Goal: Task Accomplishment & Management: Complete application form

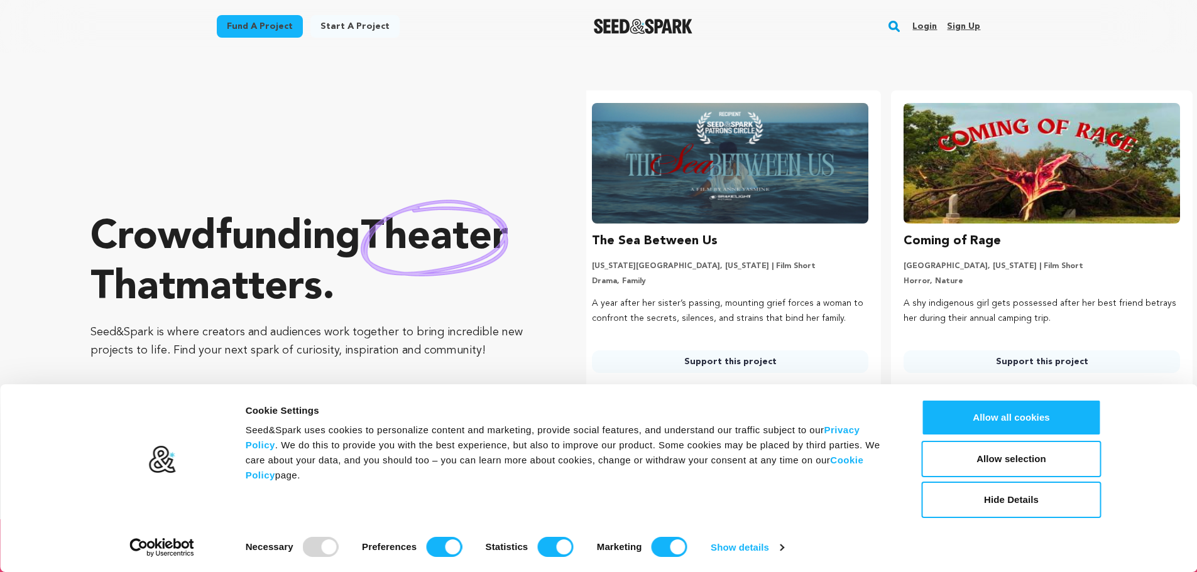
scroll to position [0, 322]
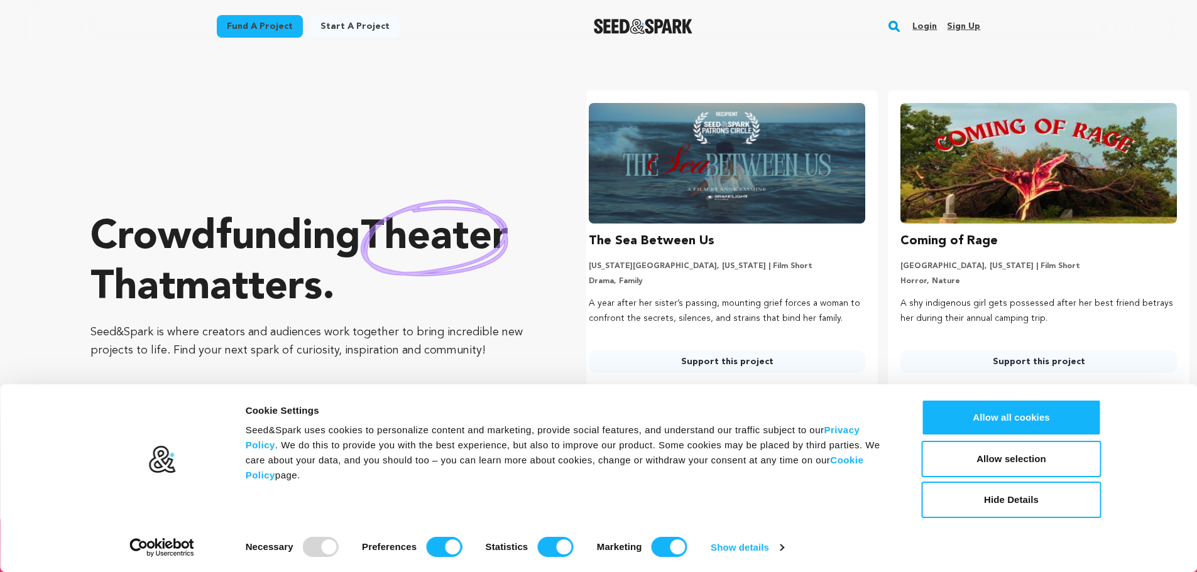
drag, startPoint x: 967, startPoint y: 414, endPoint x: 957, endPoint y: 388, distance: 28.0
click at [967, 414] on button "Allow all cookies" at bounding box center [1012, 418] width 180 height 36
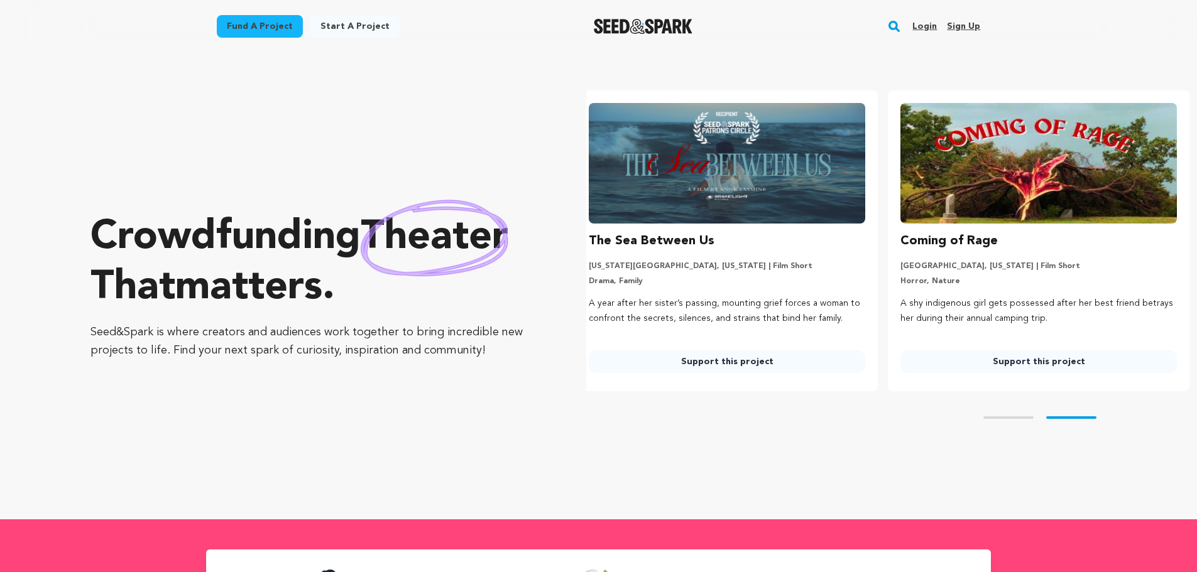
click at [966, 26] on link "Sign up" at bounding box center [963, 26] width 33 height 20
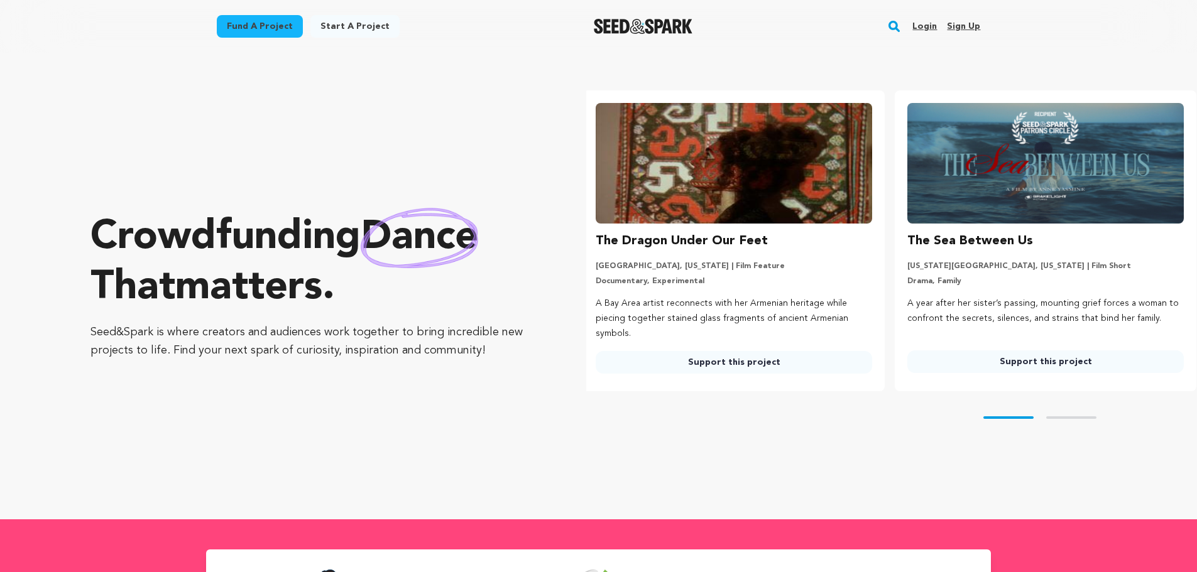
scroll to position [0, 0]
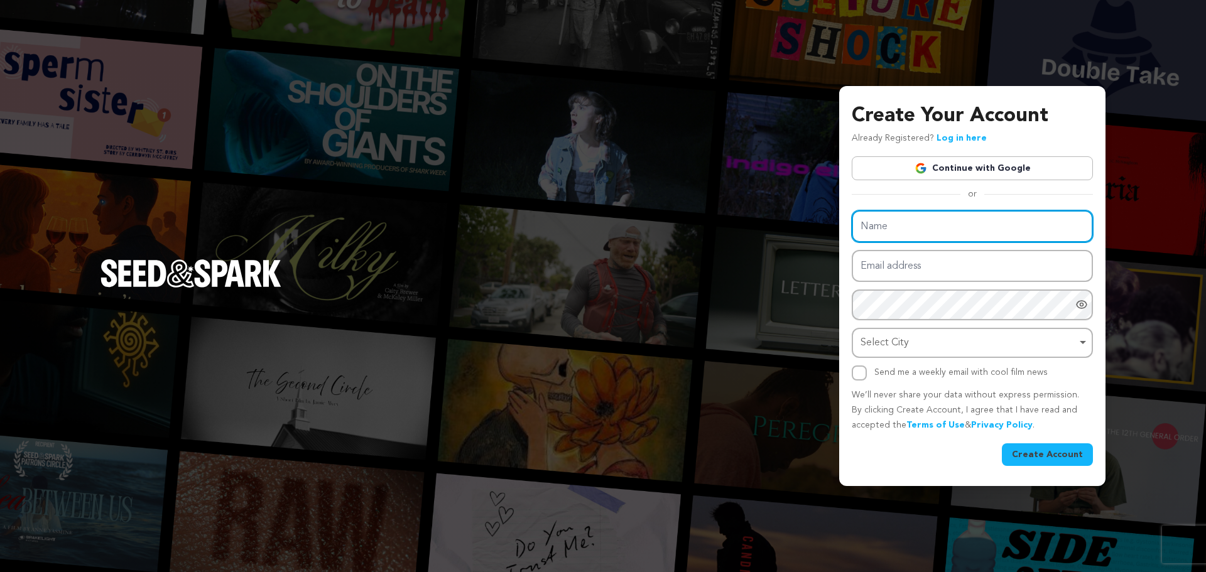
type input "Elite Remodels"
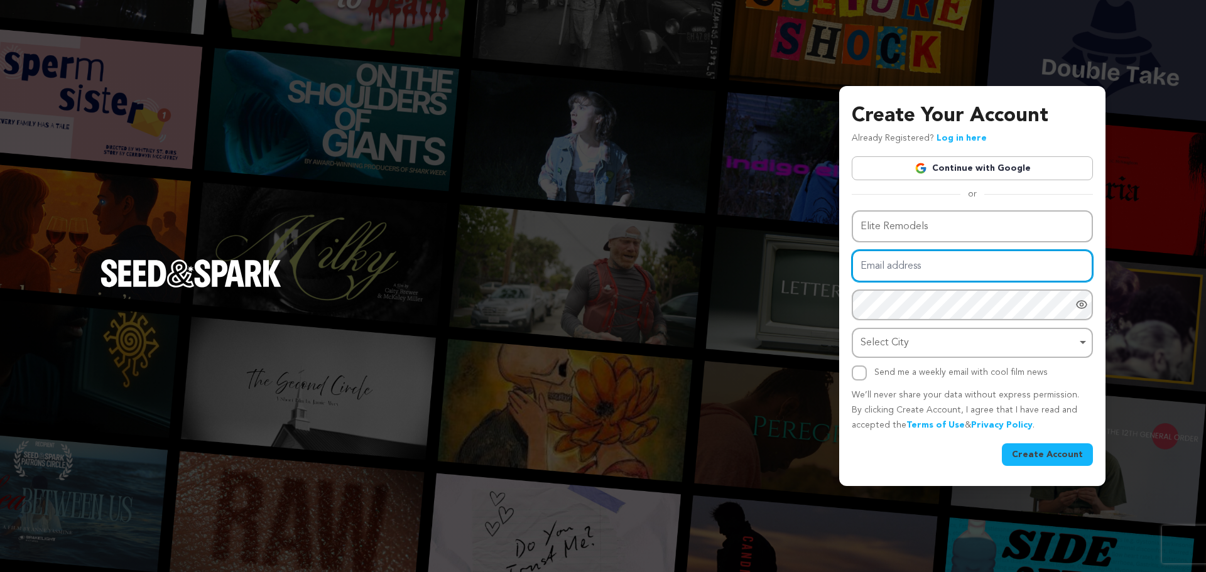
type input "[EMAIL_ADDRESS][DOMAIN_NAME]"
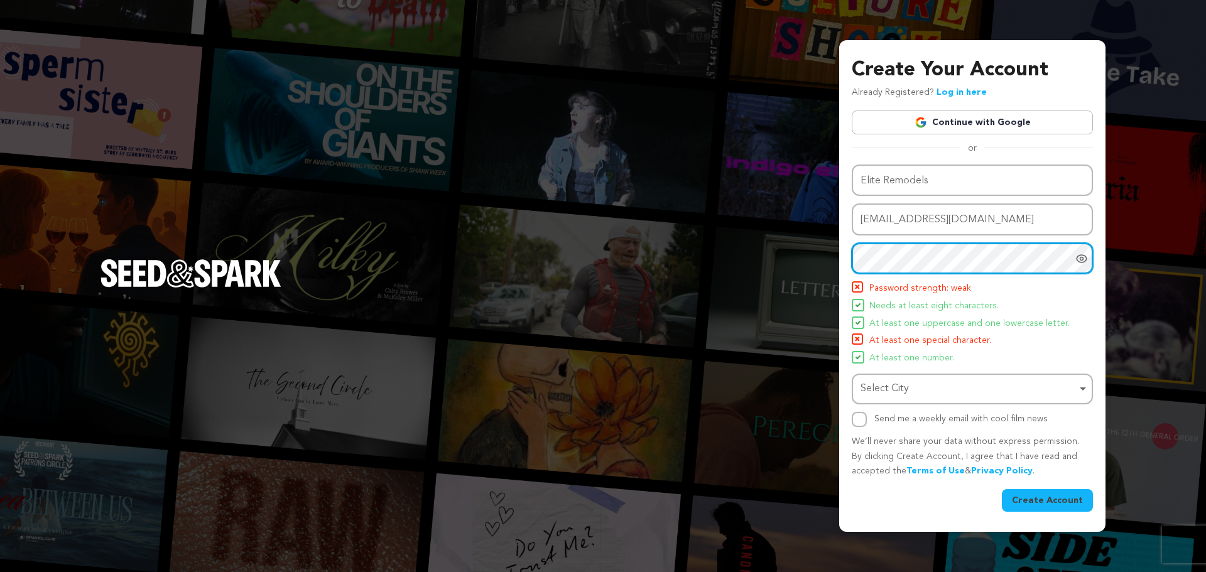
click at [923, 381] on div "Select City Remove item" at bounding box center [969, 389] width 216 height 18
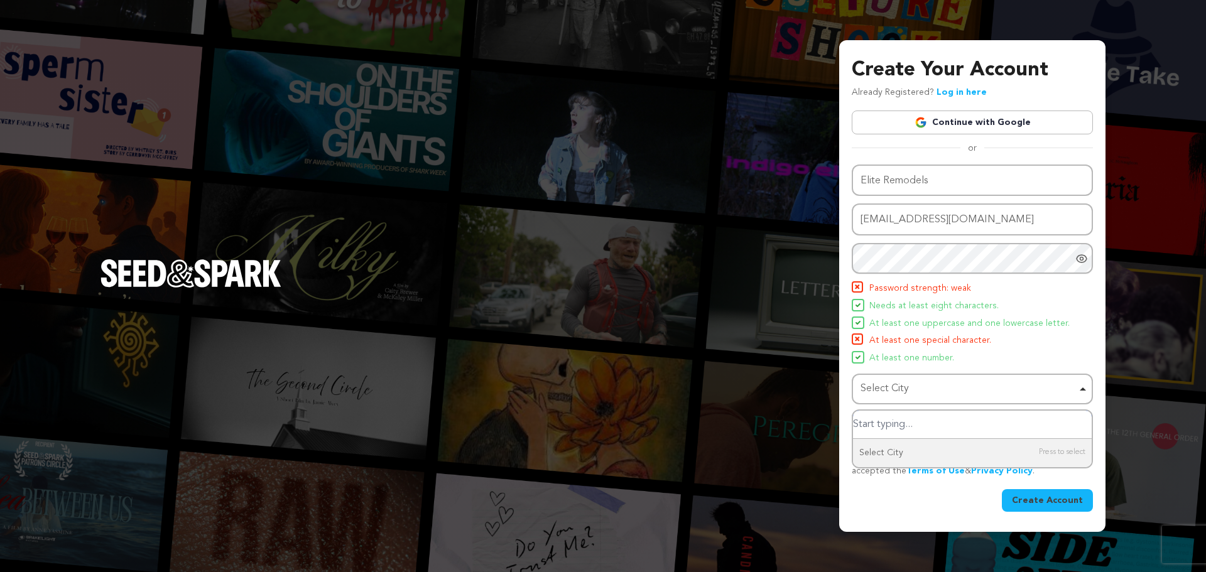
paste input "Las Vegas"
type input "Las Vegas"
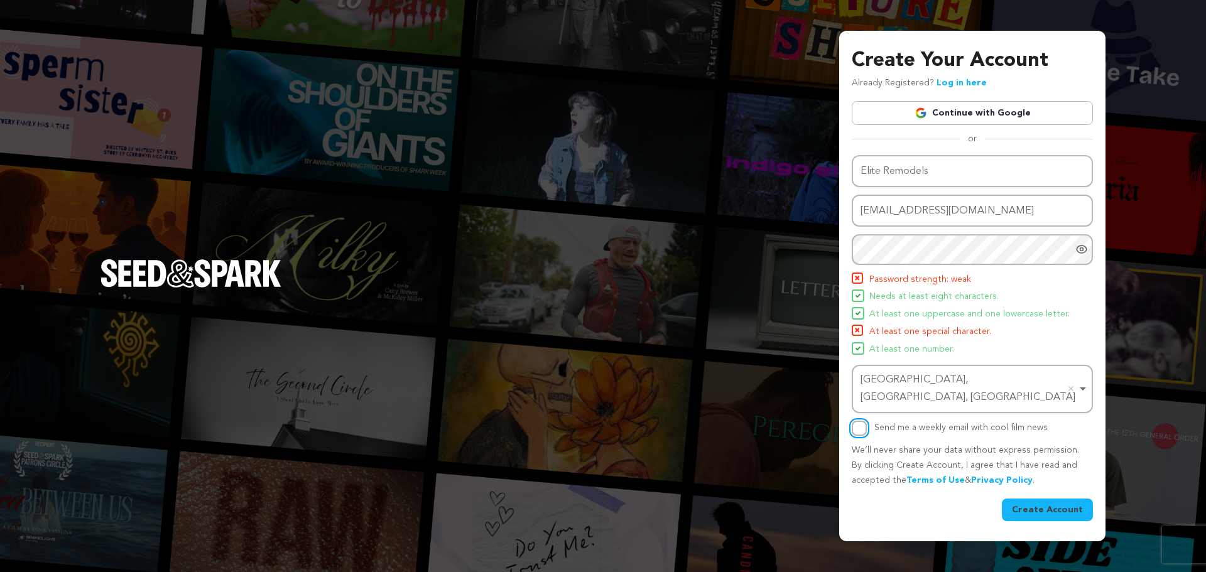
click at [859, 421] on input "Send me a weekly email with cool film news" at bounding box center [859, 428] width 15 height 15
checkbox input "true"
click at [1053, 499] on button "Create Account" at bounding box center [1047, 510] width 91 height 23
